Goal: Task Accomplishment & Management: Manage account settings

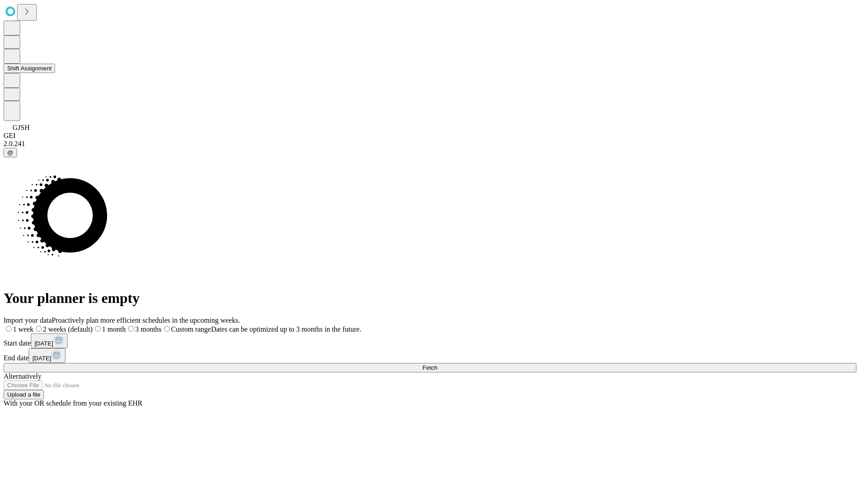
click at [55, 73] on button "Shift Assignment" at bounding box center [29, 68] width 51 height 9
